Goal: Transaction & Acquisition: Book appointment/travel/reservation

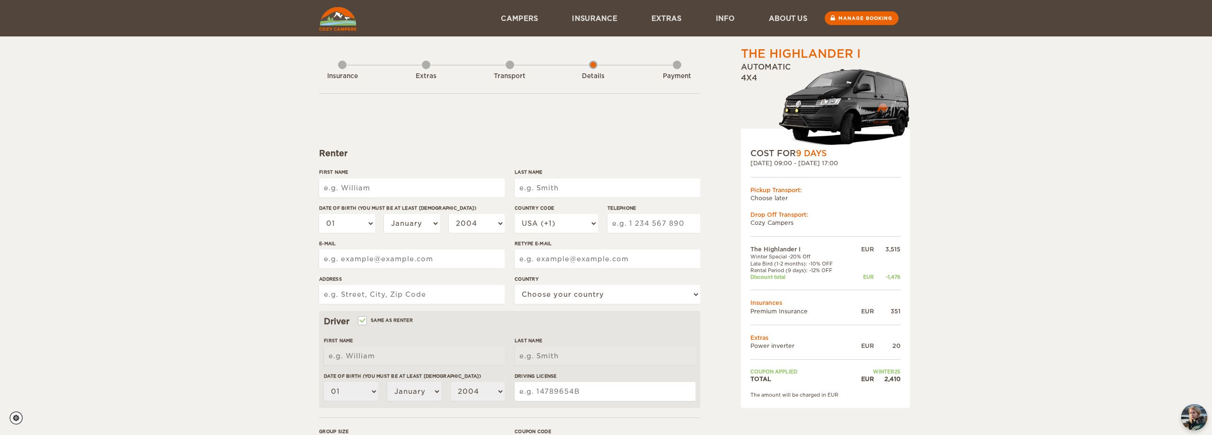
click at [367, 187] on input "First Name" at bounding box center [412, 187] width 186 height 19
type input "[PERSON_NAME]"
type input "JORGE ENRIQUE"
type input "MEDINA RAMIREZ"
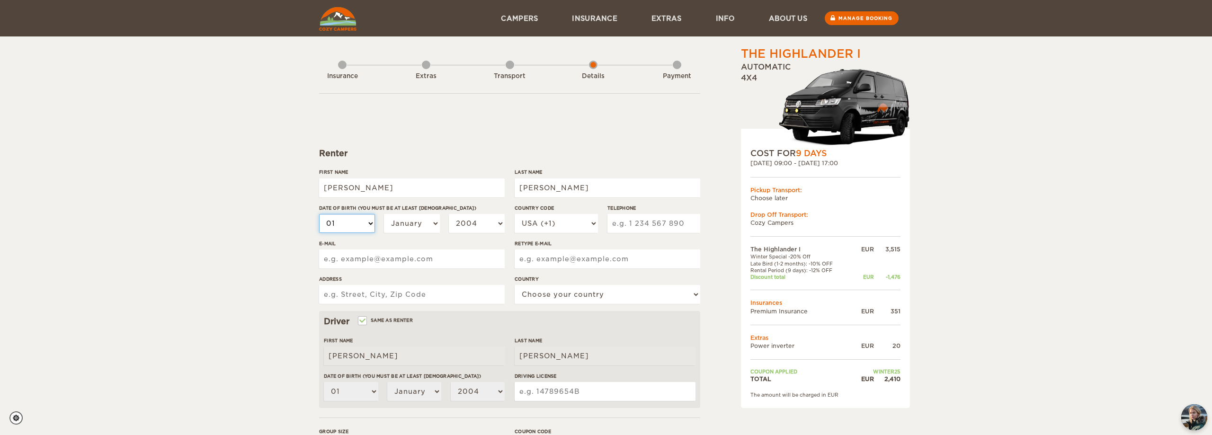
click at [319, 214] on select "01 02 03 04 05 06 07 08 09 10 11 12 13 14 15 16 17 18 19 20 21 22 23 24 25 26 2…" at bounding box center [347, 223] width 56 height 19
select select "20"
click option "20" at bounding box center [0, 0] width 0 height 0
select select "20"
click at [384, 214] on select "January February March April May June July August September October November De…" at bounding box center [412, 223] width 56 height 19
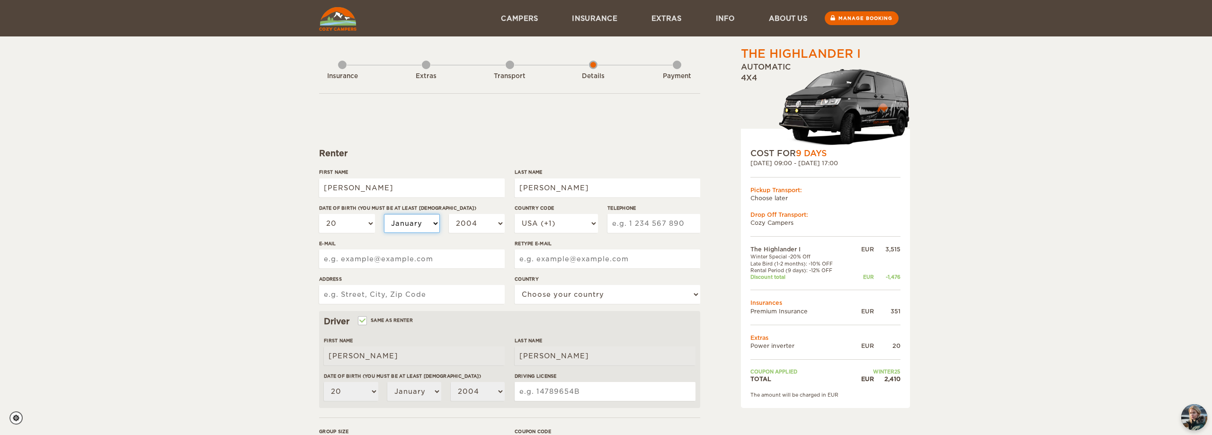
select select "11"
click option "November" at bounding box center [0, 0] width 0 height 0
select select "11"
click at [449, 214] on select "2004 2003 2002 2001 2000 1999 1998 1997 1996 1995 1994 1993 1992 1991 1990 1989…" at bounding box center [477, 223] width 56 height 19
select select "1992"
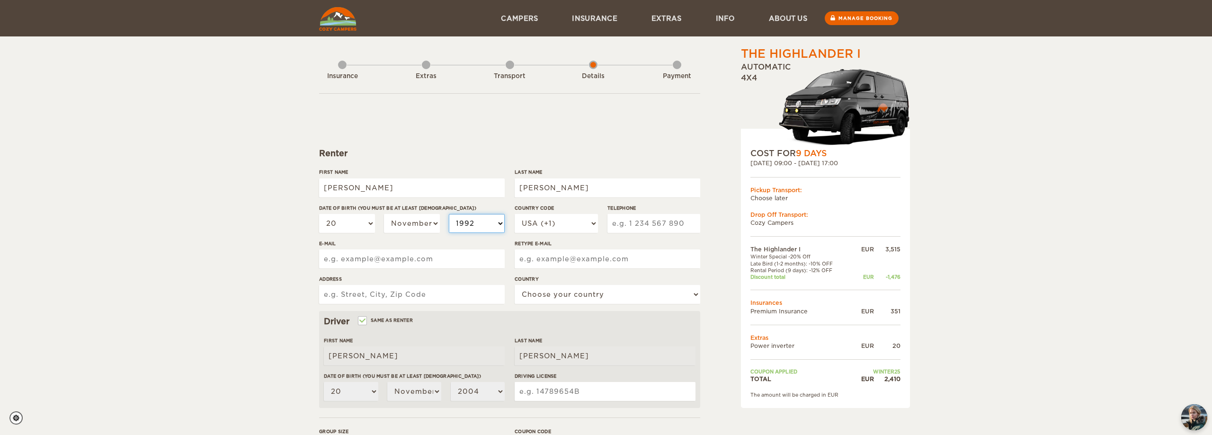
click option "1992" at bounding box center [0, 0] width 0 height 0
select select "1992"
click at [515, 214] on select "USA (+1) UK (+44) Germany (+49) Algeria (+213) Andorra (+376) Angola (+244) Ang…" at bounding box center [556, 223] width 83 height 19
select select "52"
click option "Mexico (+52)" at bounding box center [0, 0] width 0 height 0
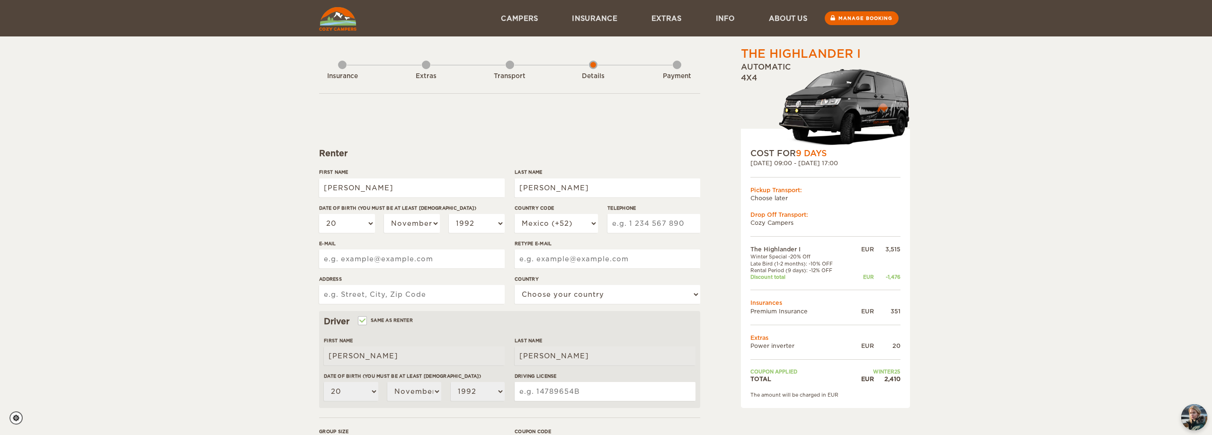
click at [635, 222] on input "Telephone" at bounding box center [653, 223] width 93 height 19
type input "5512390522"
click at [390, 253] on input "E-mail" at bounding box center [412, 258] width 186 height 19
type input "E"
type input "enriquemedinar@live.com.mx"
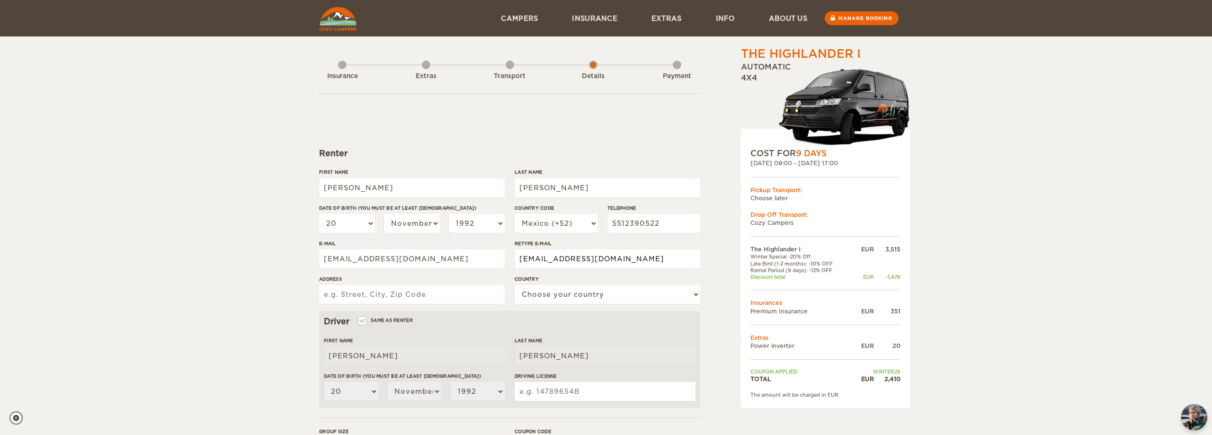
type input "enriquemedinar@live.com.mx"
click at [359, 301] on input "Address" at bounding box center [412, 294] width 186 height 19
type input "Av Mexico 46 Aculco Iztapalapa 09410 Mexico City"
click at [515, 285] on select "Choose your country United States United Kingdom Germany Afghanistan Albania Al…" at bounding box center [608, 294] width 186 height 19
select select "133"
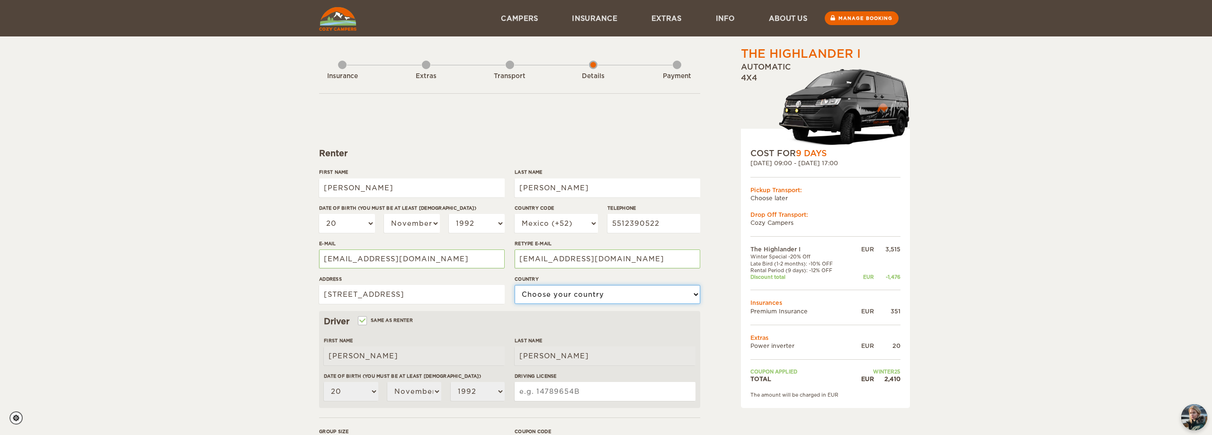
click option "Mexico" at bounding box center [0, 0] width 0 height 0
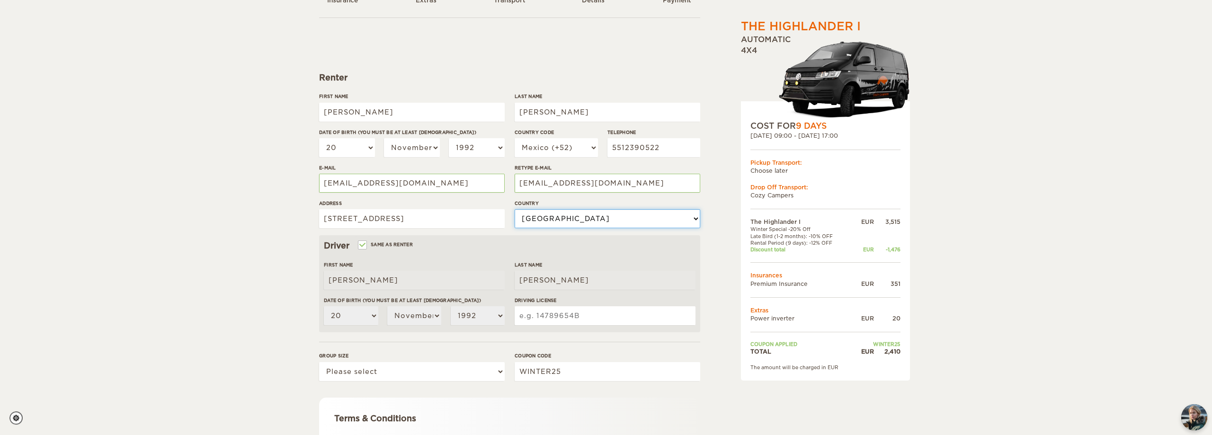
scroll to position [97, 0]
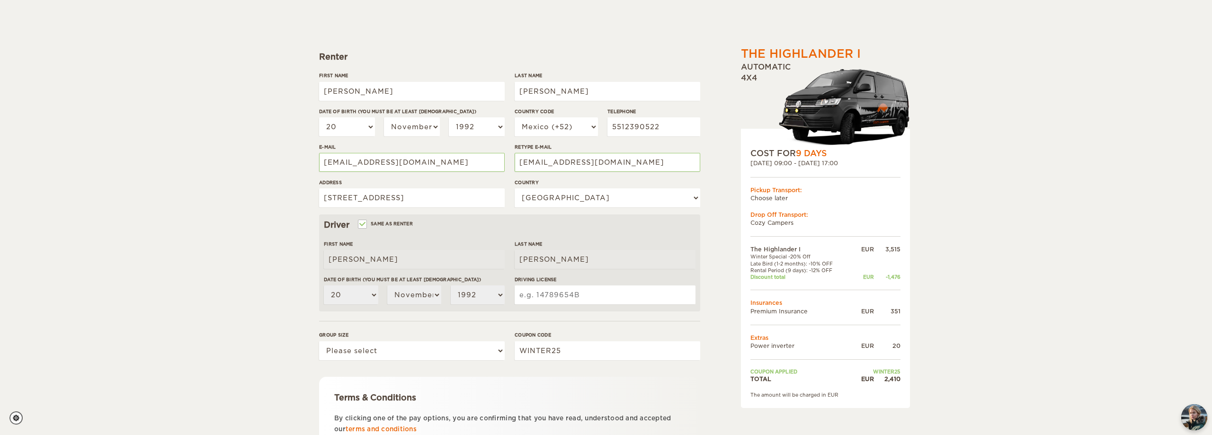
click at [565, 295] on input "Driving License" at bounding box center [605, 294] width 181 height 19
type input "18117336"
click at [319, 341] on select "Please select 1 2" at bounding box center [412, 350] width 186 height 19
select select "2"
click option "2" at bounding box center [0, 0] width 0 height 0
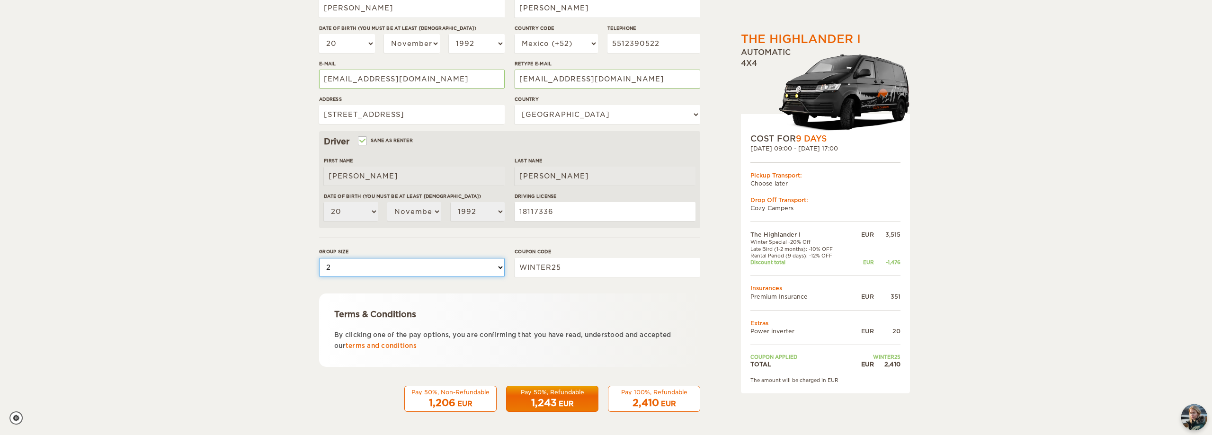
scroll to position [180, 0]
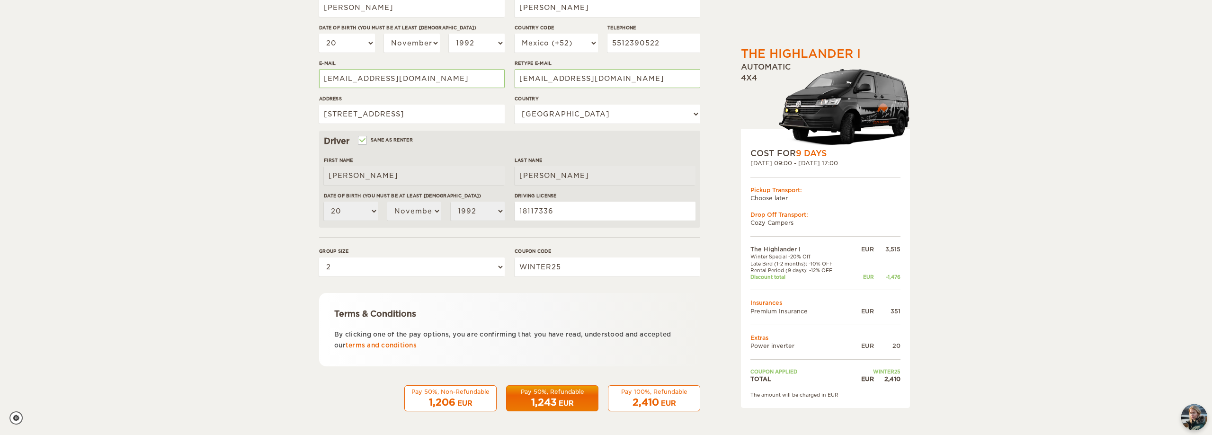
click at [569, 398] on div "1,243 EUR" at bounding box center [552, 403] width 80 height 14
click at [572, 401] on div "EUR" at bounding box center [566, 403] width 15 height 9
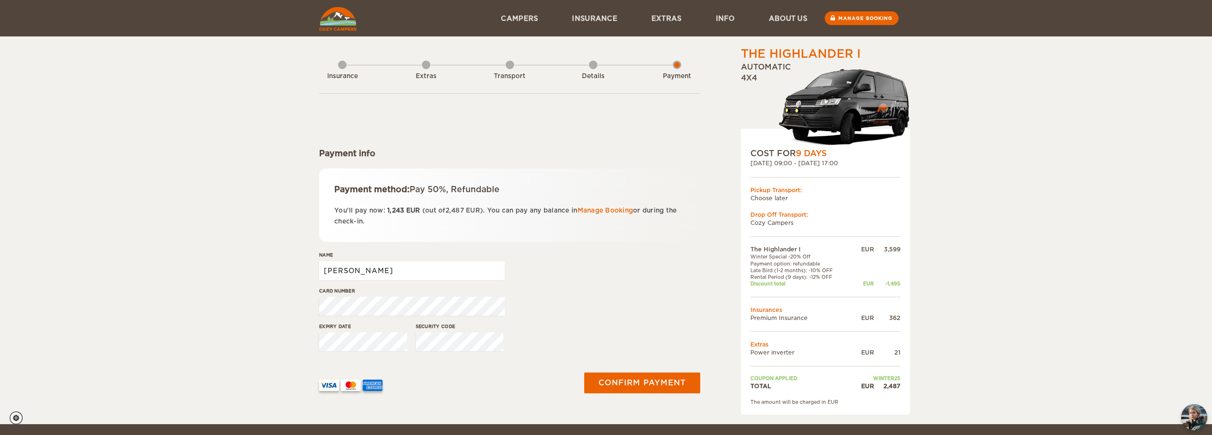
click at [428, 266] on input "[PERSON_NAME]" at bounding box center [412, 270] width 186 height 19
type input "JORGE ENRIQUE MEDINA RAMIREZ"
click at [640, 379] on button "Confirm payment" at bounding box center [641, 383] width 119 height 21
click at [418, 262] on input "[PERSON_NAME]" at bounding box center [412, 270] width 186 height 19
type input "JORGE ENRIQUE MEDINA RAMIREZ"
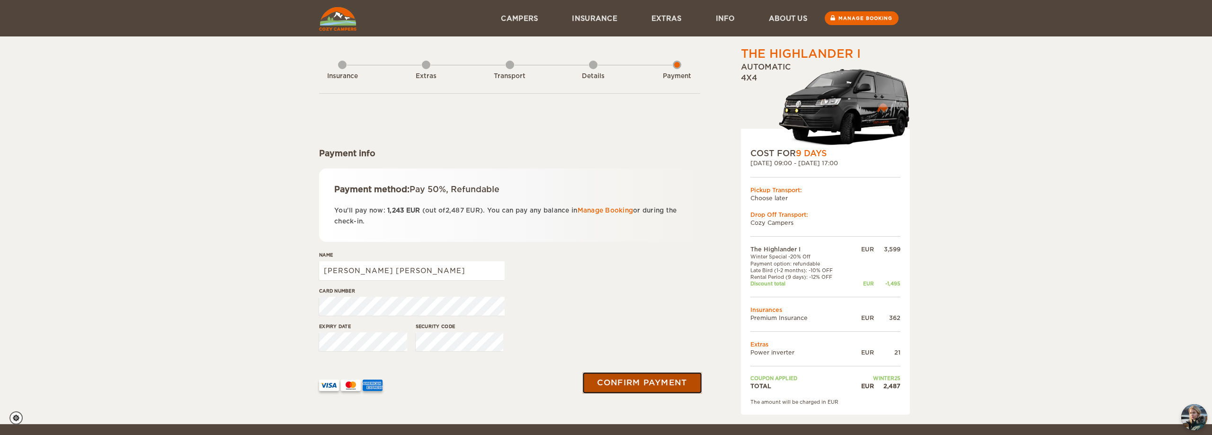
click at [623, 382] on button "Confirm payment" at bounding box center [641, 383] width 119 height 21
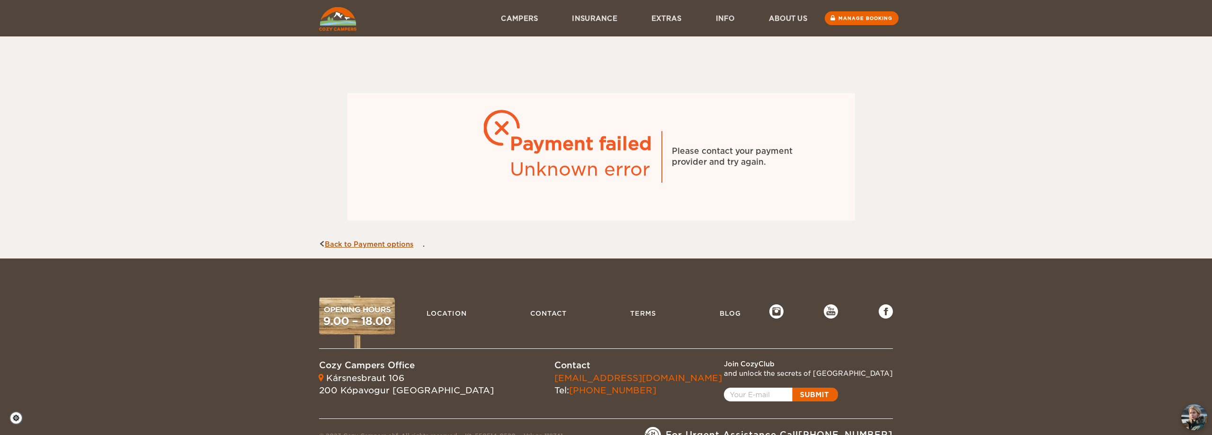
click at [391, 244] on link "Back to Payment options" at bounding box center [366, 244] width 94 height 8
